Goal: Find specific page/section: Find specific page/section

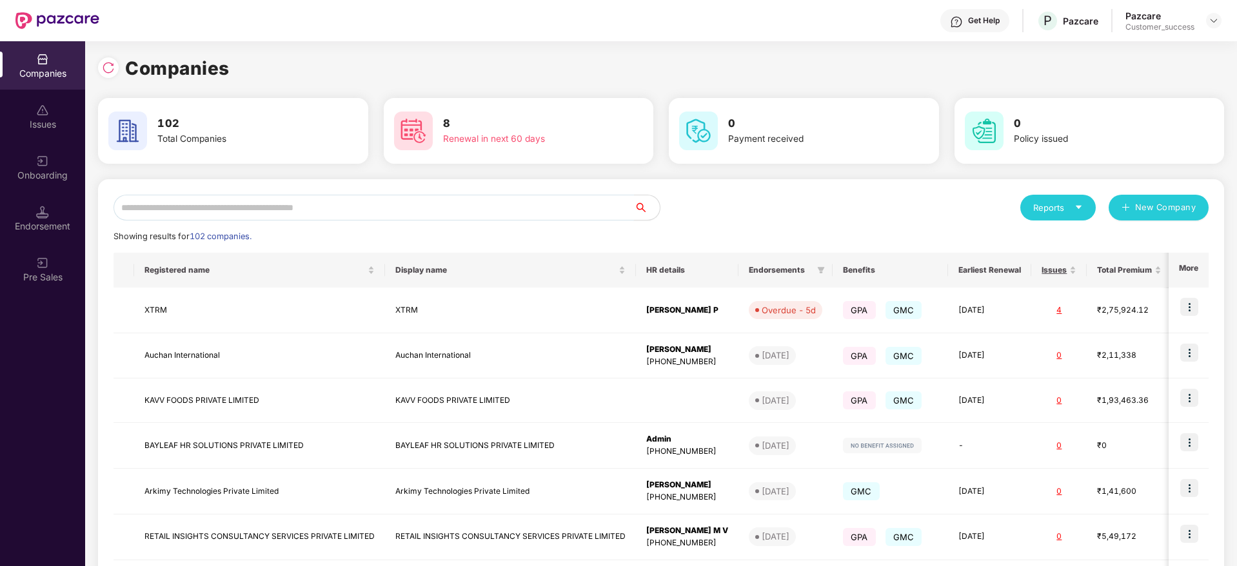
click at [178, 205] on input "text" at bounding box center [373, 208] width 520 height 26
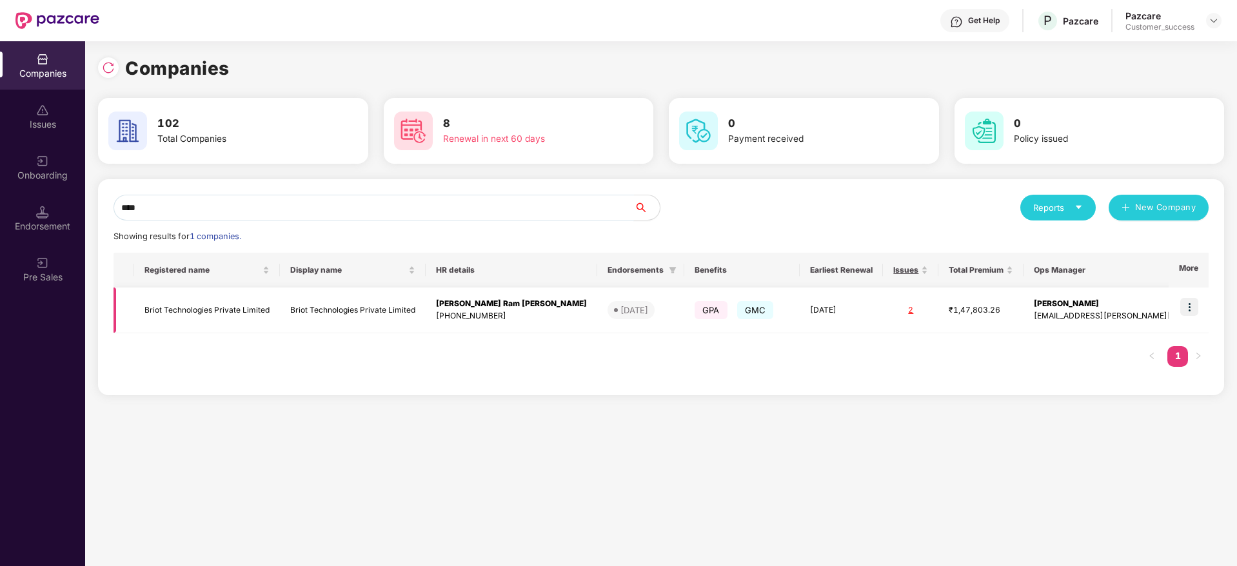
type input "****"
click at [414, 305] on td "Briot Technologies Private Limited" at bounding box center [353, 311] width 146 height 46
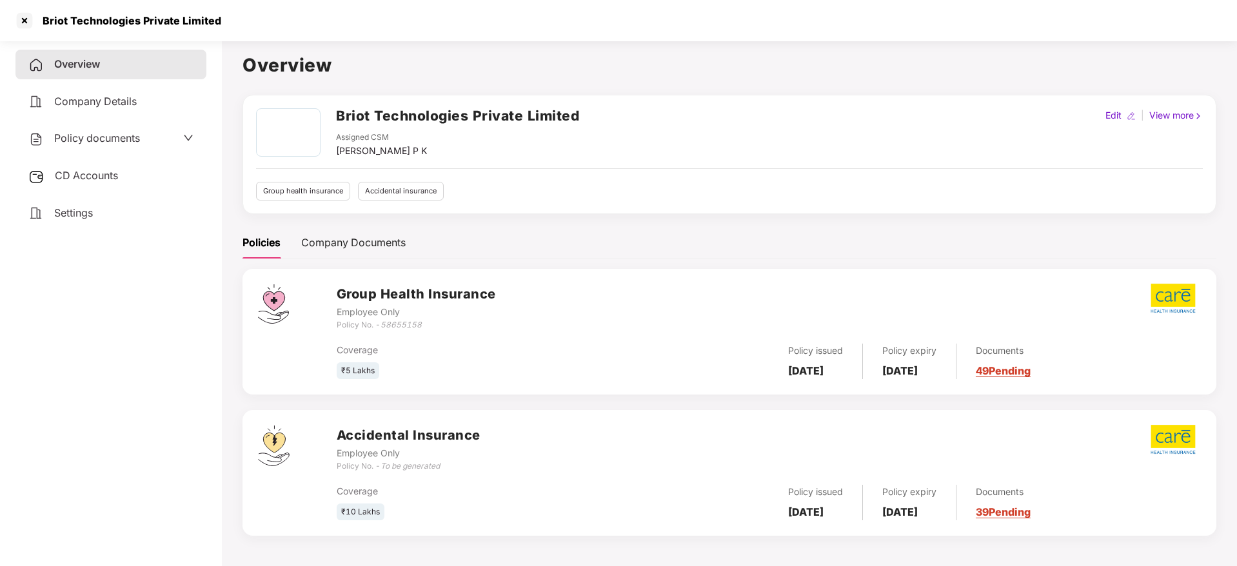
click at [8, 21] on div "Briot Technologies Private Limited" at bounding box center [618, 20] width 1237 height 41
click at [22, 21] on div at bounding box center [24, 20] width 21 height 21
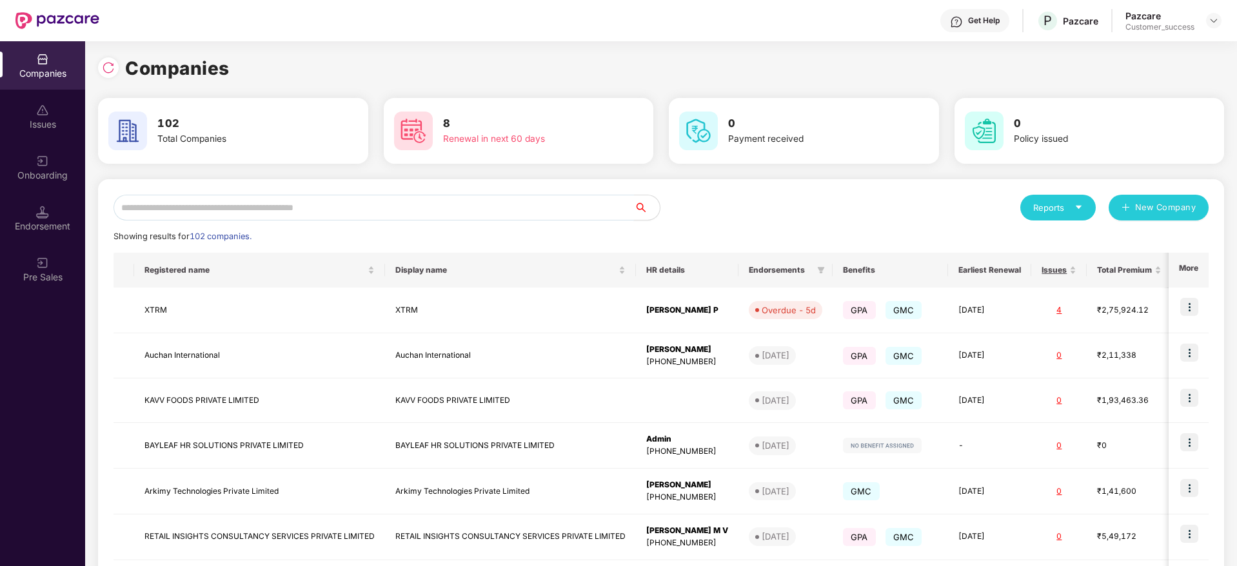
click at [238, 206] on input "text" at bounding box center [373, 208] width 520 height 26
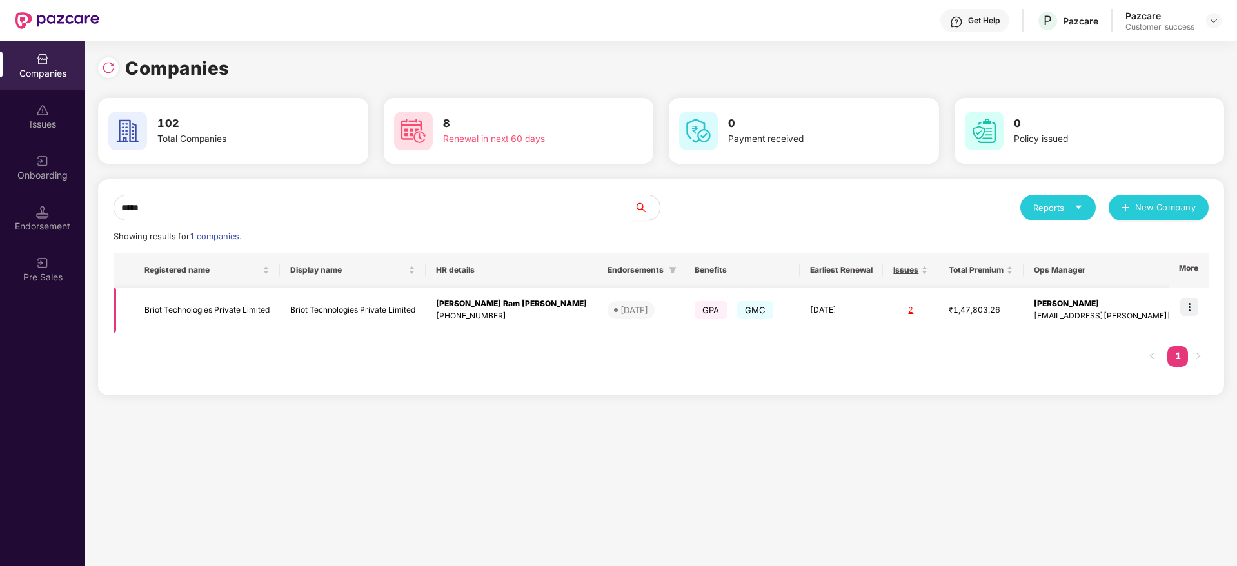
type input "*****"
click at [1184, 306] on img at bounding box center [1189, 307] width 18 height 18
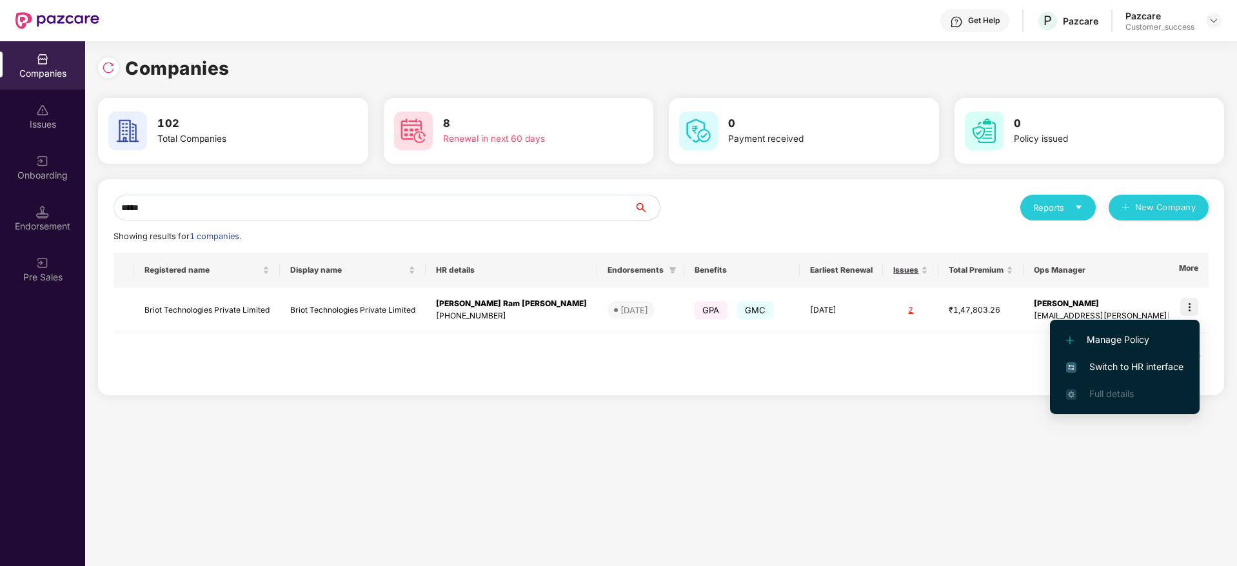
click at [1110, 368] on span "Switch to HR interface" at bounding box center [1124, 367] width 117 height 14
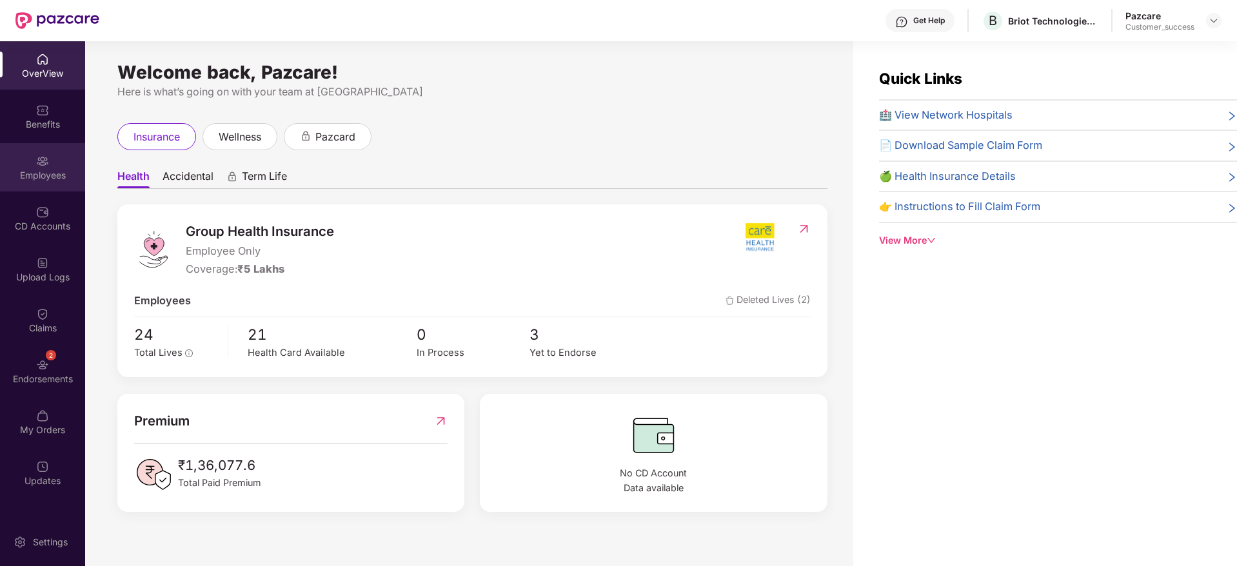
click at [70, 188] on div "Employees" at bounding box center [42, 167] width 85 height 48
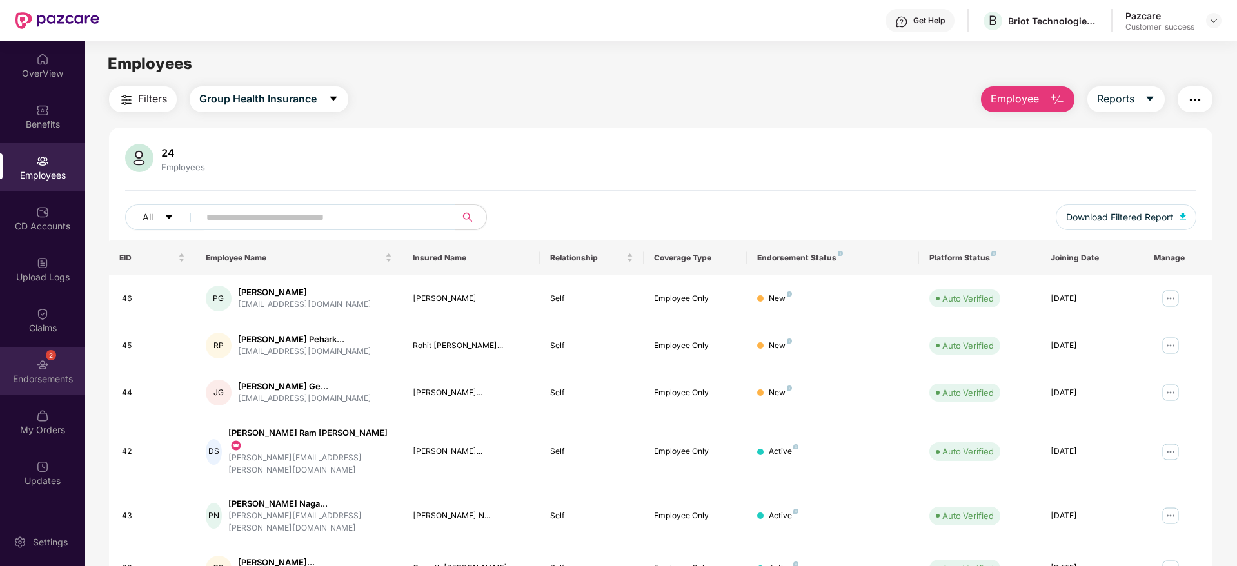
click at [48, 375] on div "Endorsements" at bounding box center [42, 379] width 85 height 13
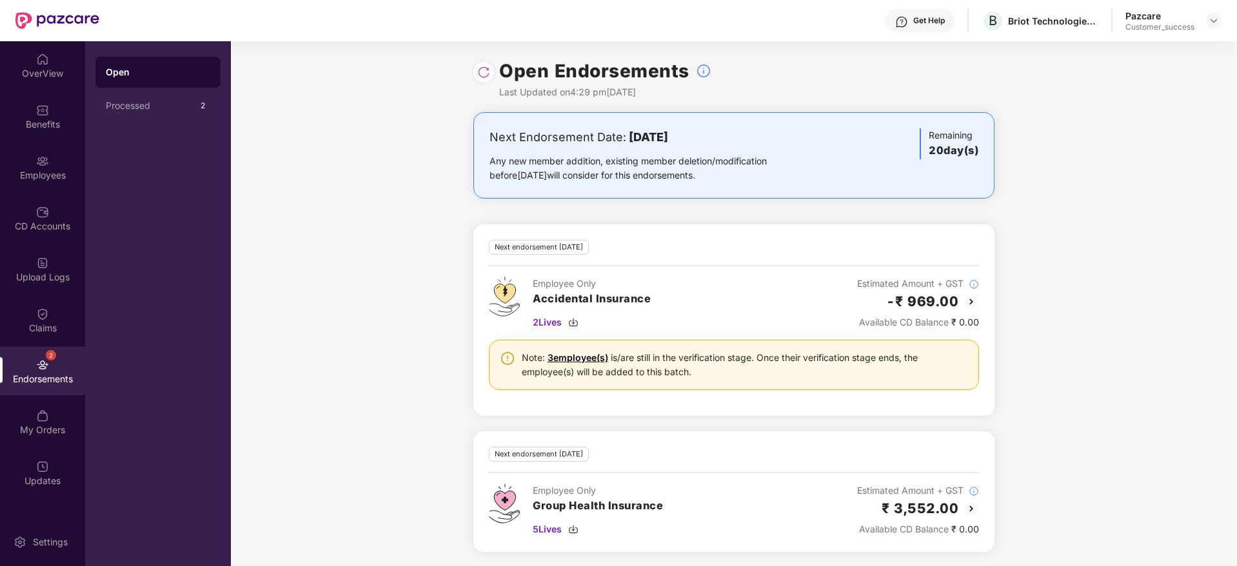
scroll to position [1, 0]
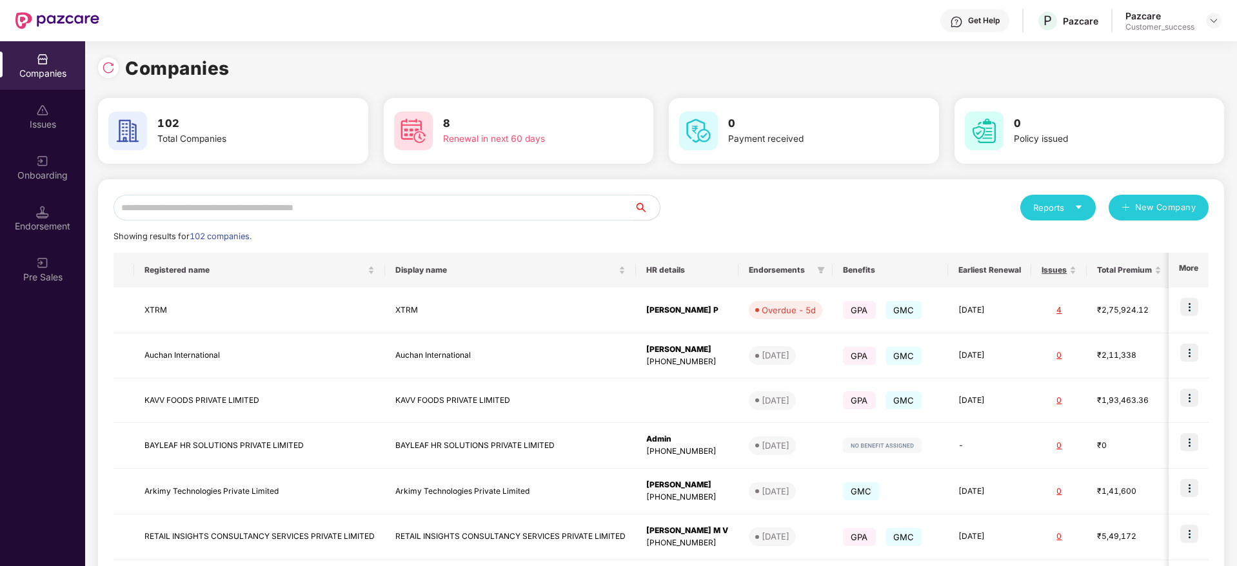
click at [375, 208] on input "text" at bounding box center [373, 208] width 520 height 26
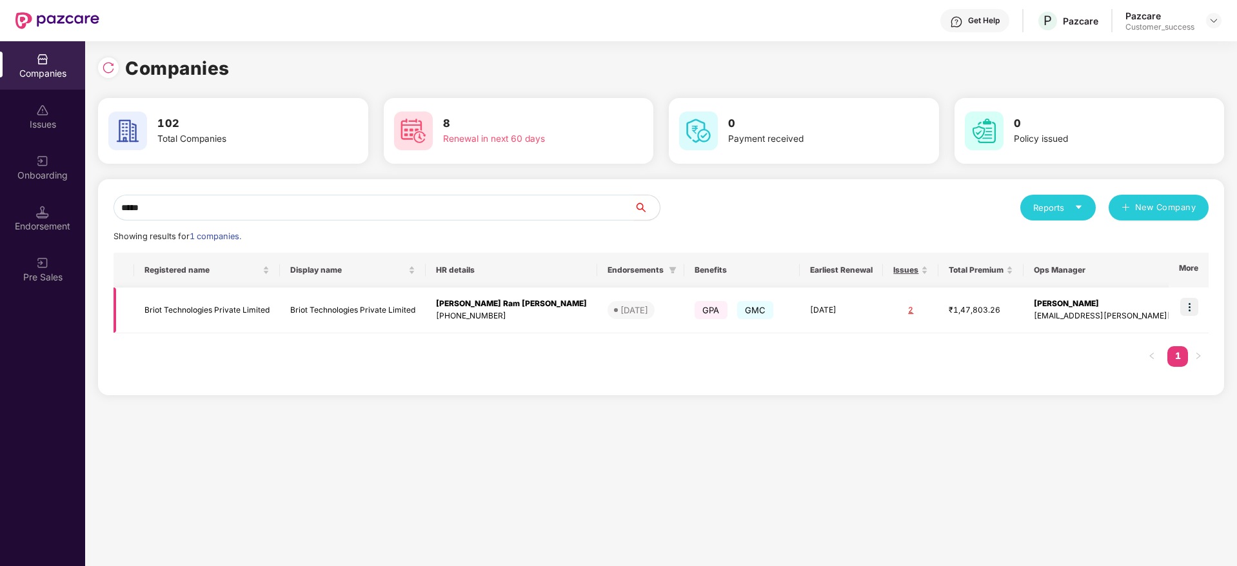
type input "*****"
click at [370, 319] on td "Briot Technologies Private Limited" at bounding box center [353, 311] width 146 height 46
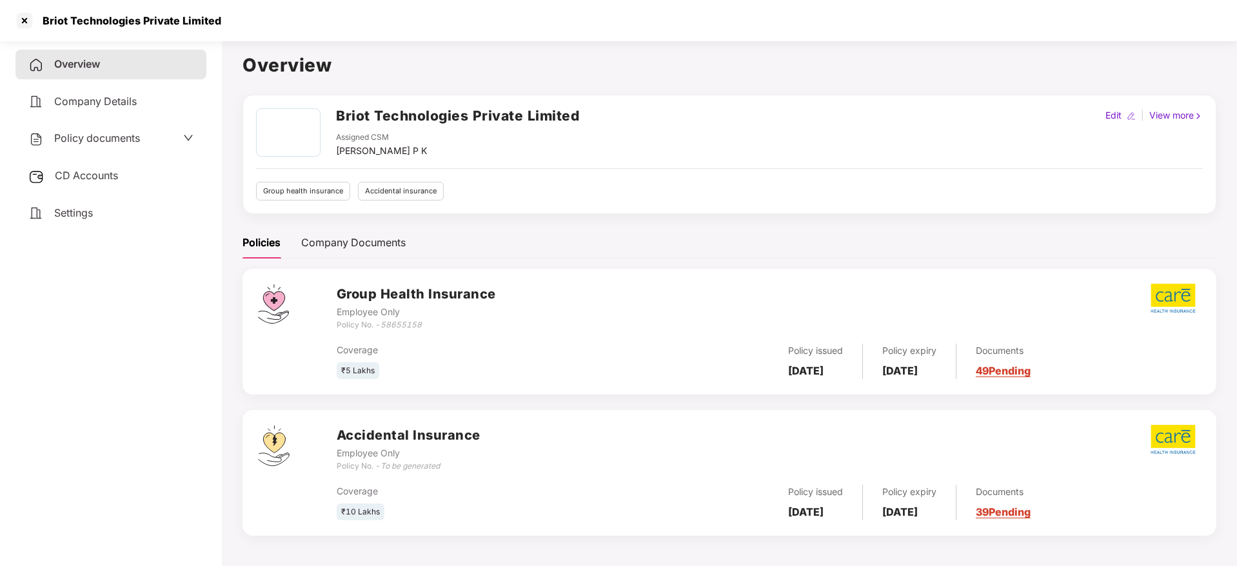
click at [68, 181] on span "CD Accounts" at bounding box center [86, 175] width 63 height 13
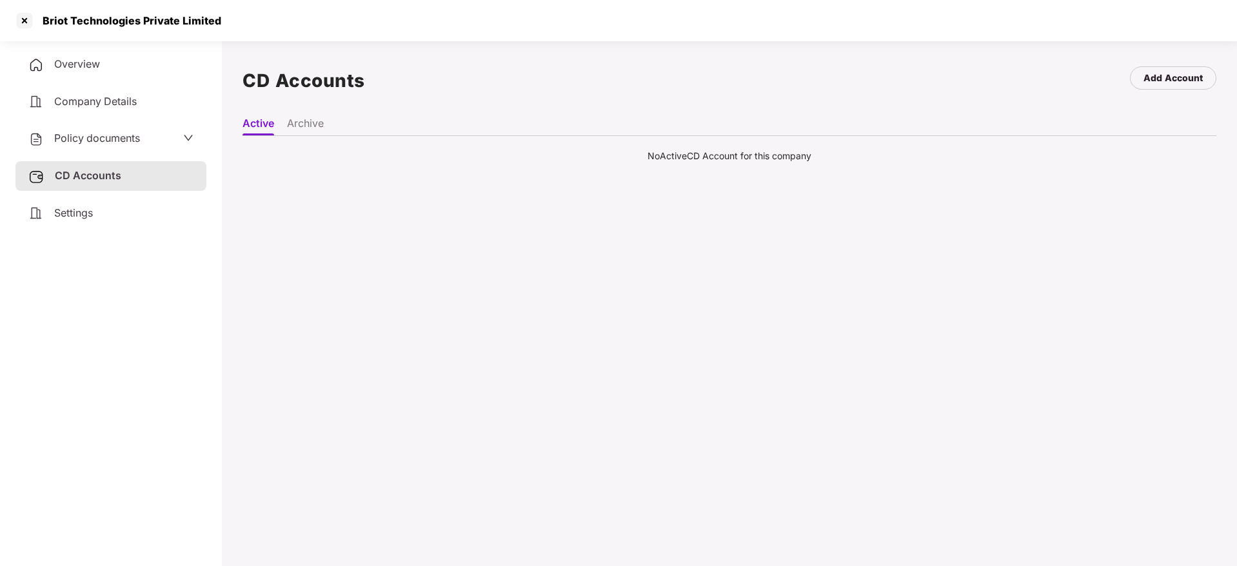
click at [308, 125] on li "Archive" at bounding box center [305, 126] width 37 height 19
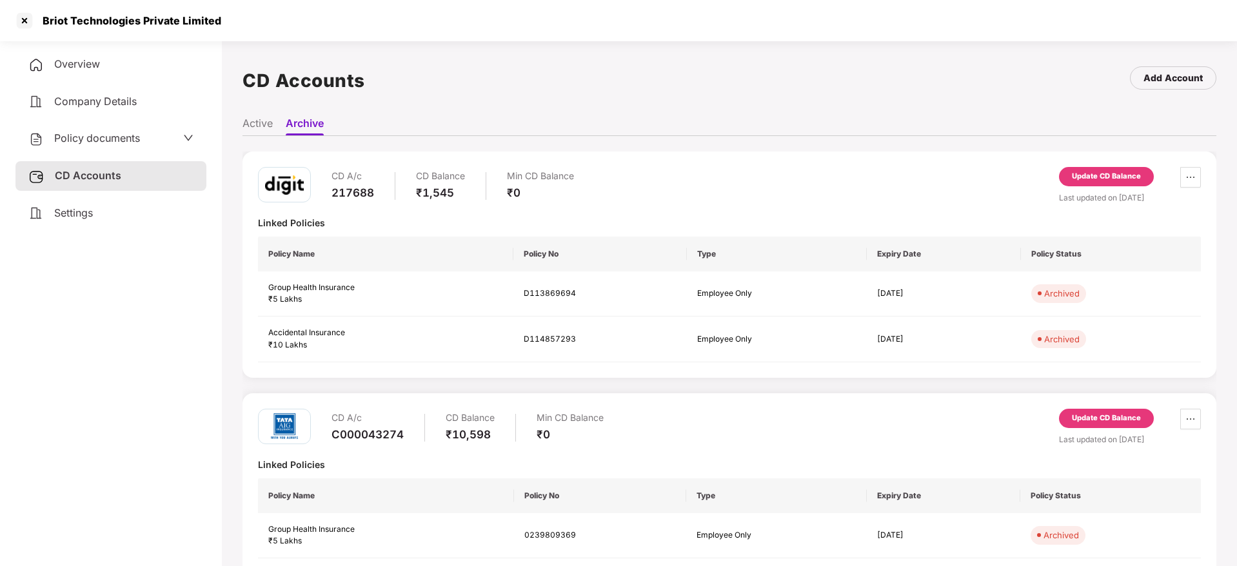
scroll to position [66, 0]
